Goal: Task Accomplishment & Management: Complete application form

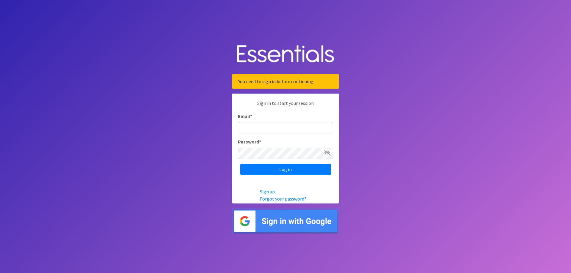
type input "[EMAIL_ADDRESS][DOMAIN_NAME]"
click at [288, 190] on p "Sign up Forgot your password?" at bounding box center [299, 195] width 79 height 14
click at [298, 173] on input "Log in" at bounding box center [285, 169] width 91 height 11
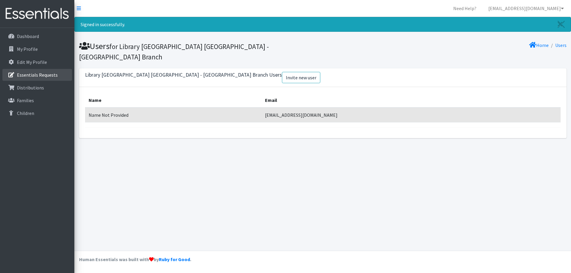
click at [37, 75] on p "Essentials Requests" at bounding box center [37, 75] width 41 height 6
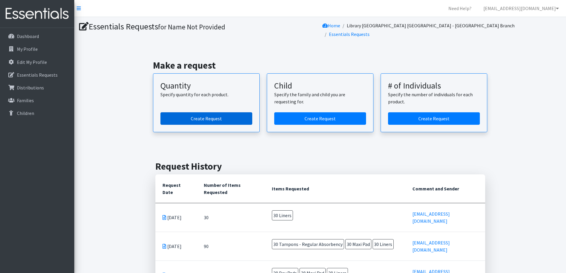
click at [227, 112] on link "Create Request" at bounding box center [206, 118] width 92 height 12
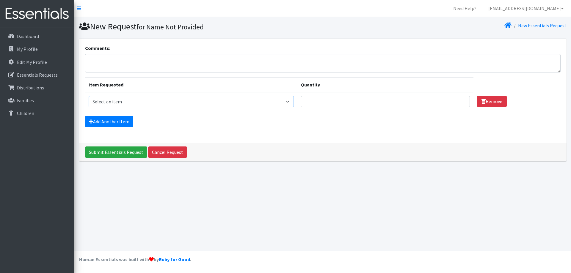
click at [199, 103] on select "Select an item (LOWCOUNTRY) DAY PADS (LOWCOUNTRY) LINERS (LOWCOUNTRY) REGULAR T…" at bounding box center [191, 101] width 205 height 11
select select "11144"
click at [89, 96] on select "Select an item (LOWCOUNTRY) DAY PADS (LOWCOUNTRY) LINERS (LOWCOUNTRY) REGULAR T…" at bounding box center [191, 101] width 205 height 11
click at [368, 101] on input "Quantity" at bounding box center [385, 101] width 169 height 11
type input "30"
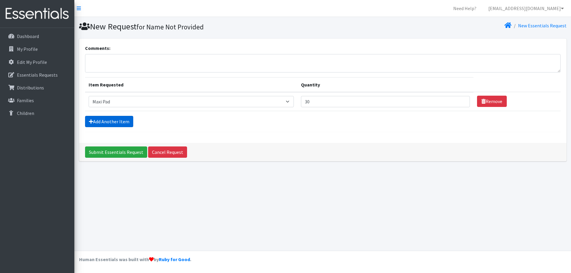
click at [116, 120] on link "Add Another Item" at bounding box center [109, 121] width 48 height 11
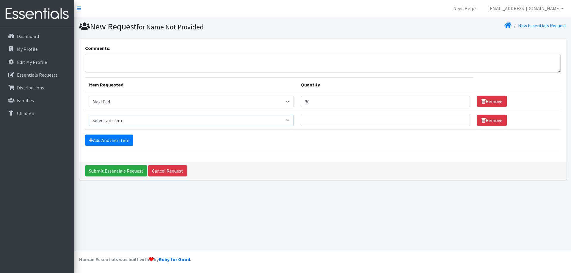
click at [125, 123] on select "Select an item (LOWCOUNTRY) DAY PADS (LOWCOUNTRY) LINERS (LOWCOUNTRY) REGULAR T…" at bounding box center [191, 120] width 205 height 11
select select "8937"
click at [89, 115] on select "Select an item (LOWCOUNTRY) DAY PADS (LOWCOUNTRY) LINERS (LOWCOUNTRY) REGULAR T…" at bounding box center [191, 120] width 205 height 11
click at [335, 123] on input "Quantity" at bounding box center [385, 120] width 169 height 11
type input "30"
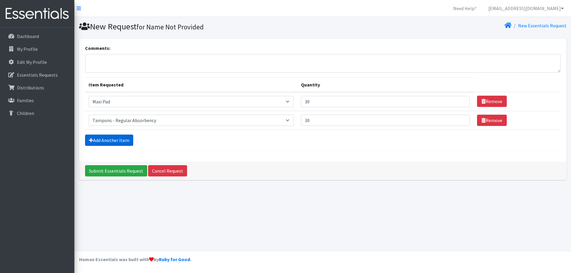
click at [115, 141] on link "Add Another Item" at bounding box center [109, 140] width 48 height 11
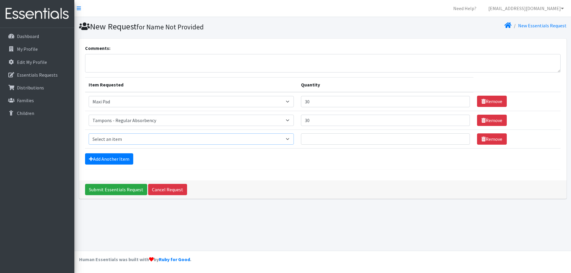
click at [134, 139] on select "Select an item (LOWCOUNTRY) DAY PADS (LOWCOUNTRY) LINERS (LOWCOUNTRY) REGULAR T…" at bounding box center [191, 138] width 205 height 11
select select "7759"
click at [89, 133] on select "Select an item (LOWCOUNTRY) DAY PADS (LOWCOUNTRY) LINERS (LOWCOUNTRY) REGULAR T…" at bounding box center [191, 138] width 205 height 11
click at [347, 140] on input "Quantity" at bounding box center [385, 138] width 169 height 11
type input "30"
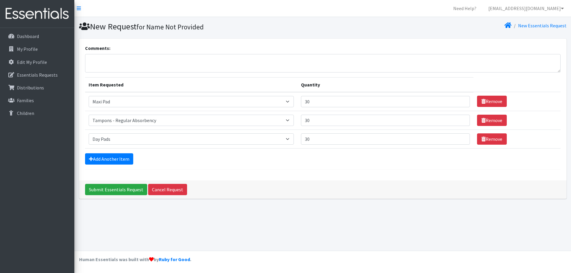
click at [308, 159] on div "Add Another Item" at bounding box center [322, 158] width 475 height 11
click at [126, 190] on input "Submit Essentials Request" at bounding box center [116, 189] width 62 height 11
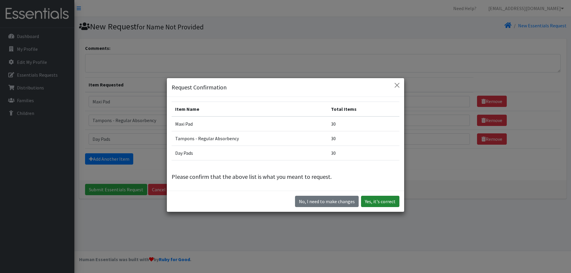
click at [381, 202] on button "Yes, it's correct" at bounding box center [380, 201] width 38 height 11
